Goal: Task Accomplishment & Management: Manage account settings

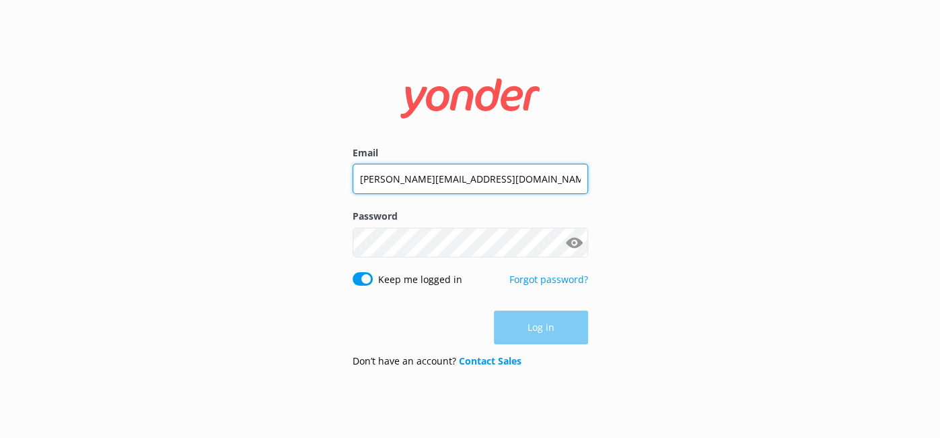
click at [512, 177] on input "[PERSON_NAME][EMAIL_ADDRESS][DOMAIN_NAME]" at bounding box center [471, 179] width 236 height 30
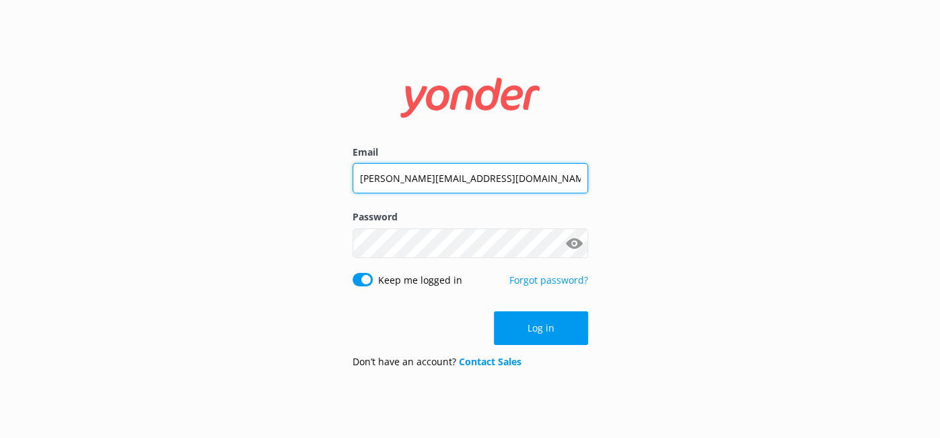
drag, startPoint x: 535, startPoint y: 180, endPoint x: 347, endPoint y: 194, distance: 187.7
click at [347, 194] on div "Email [PERSON_NAME][EMAIL_ADDRESS][DOMAIN_NAME] Password Show password Keep me …" at bounding box center [470, 218] width 269 height 319
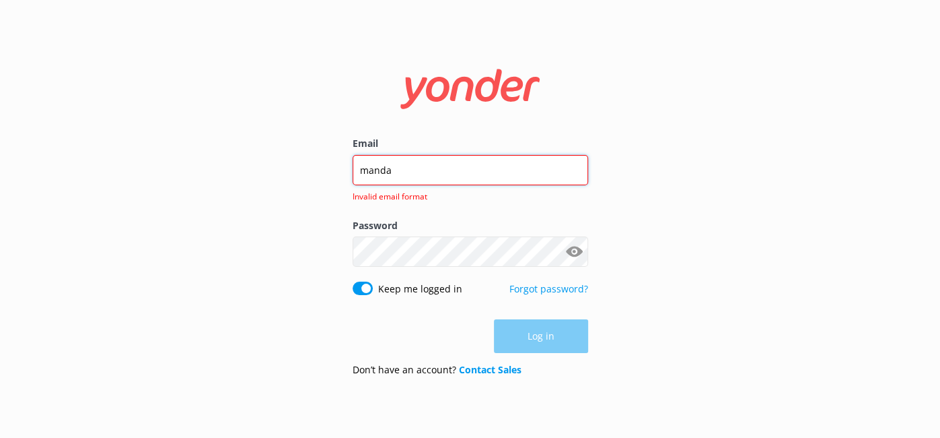
type input "[EMAIL_ADDRESS][DOMAIN_NAME]"
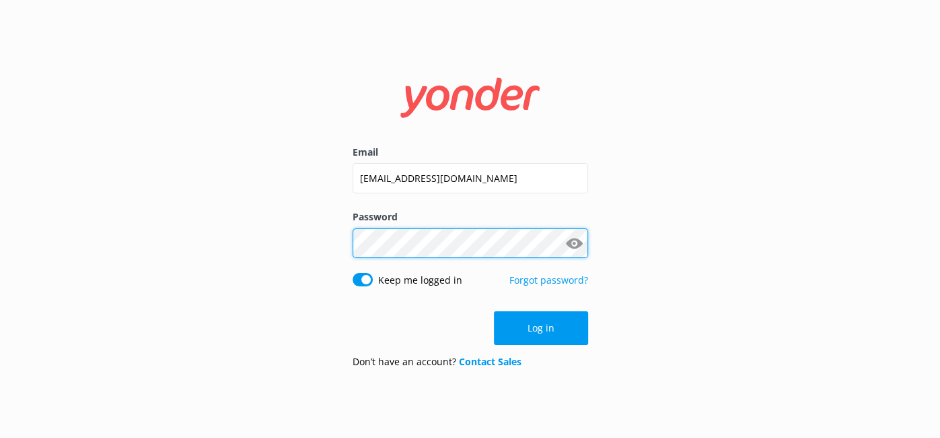
click at [350, 241] on div "Email [EMAIL_ADDRESS][DOMAIN_NAME] Password Show password Keep me logged in For…" at bounding box center [470, 218] width 269 height 319
click button "Log in" at bounding box center [541, 328] width 94 height 34
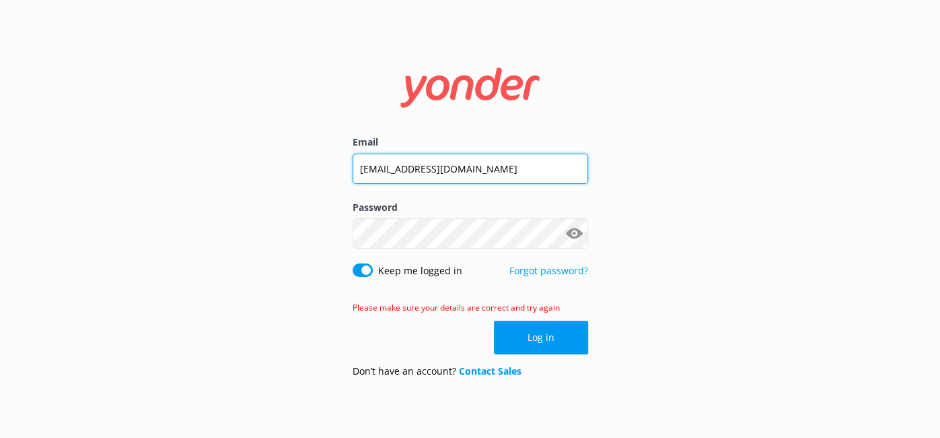
click at [400, 168] on input "[EMAIL_ADDRESS][DOMAIN_NAME]" at bounding box center [471, 168] width 236 height 30
type input "[EMAIL_ADDRESS][DOMAIN_NAME]"
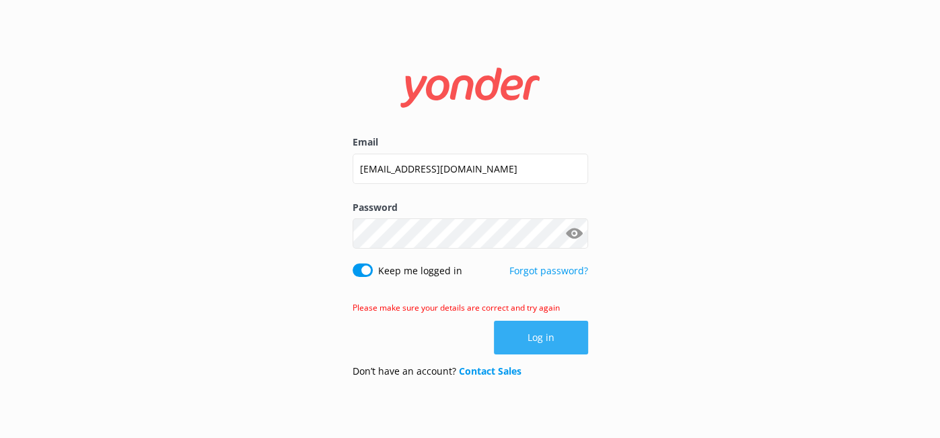
click at [555, 333] on button "Log in" at bounding box center [541, 337] width 94 height 34
